Goal: Find contact information: Find contact information

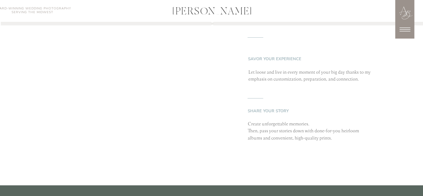
scroll to position [896, 0]
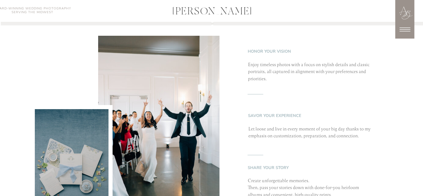
click at [406, 33] on icon at bounding box center [405, 30] width 16 height 16
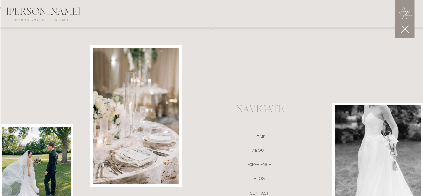
click at [256, 193] on nav "CONTACT" at bounding box center [259, 194] width 133 height 6
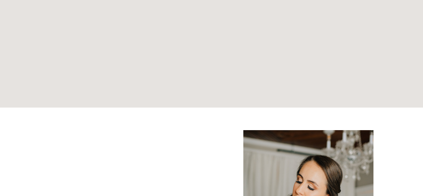
scroll to position [730, 0]
